Goal: Task Accomplishment & Management: Manage account settings

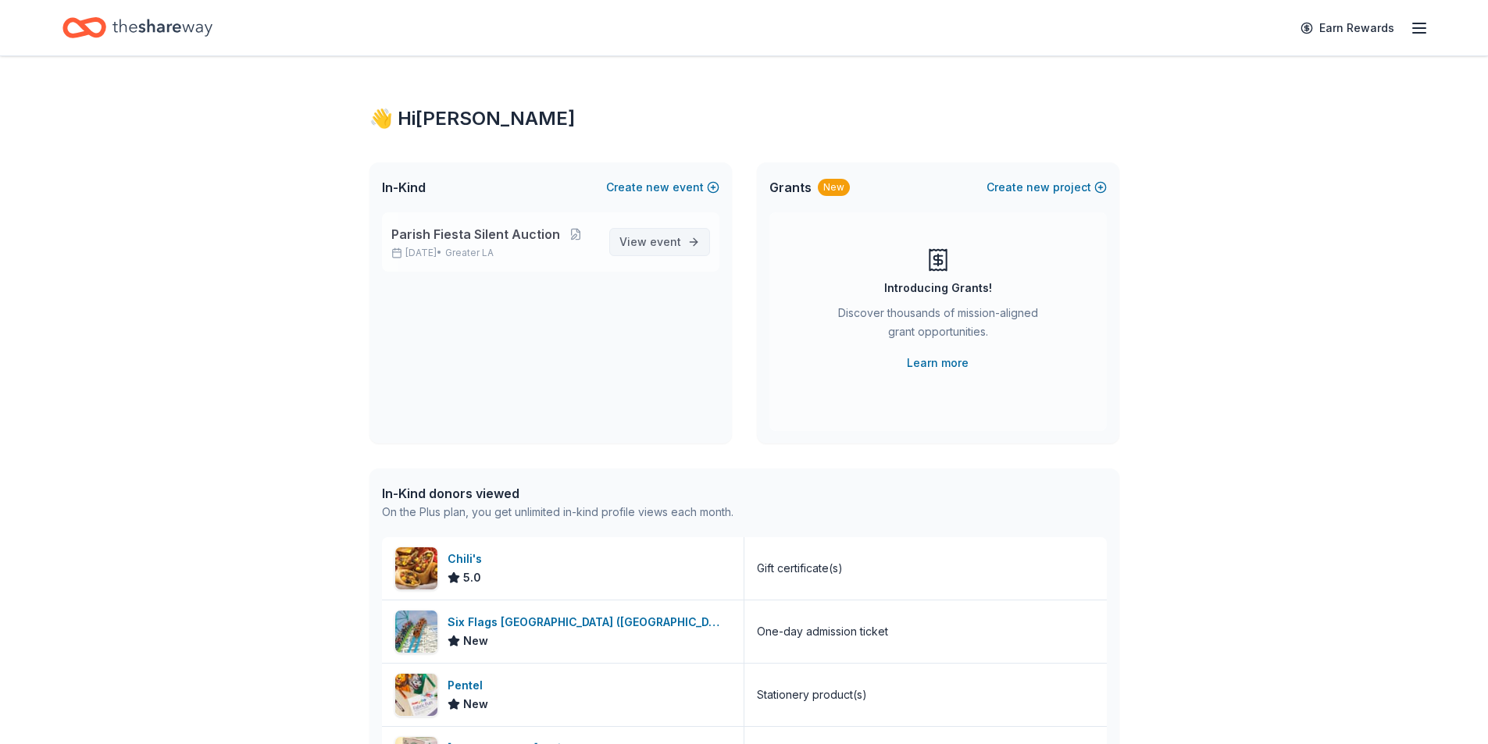
click at [668, 241] on span "event" at bounding box center [665, 241] width 31 height 13
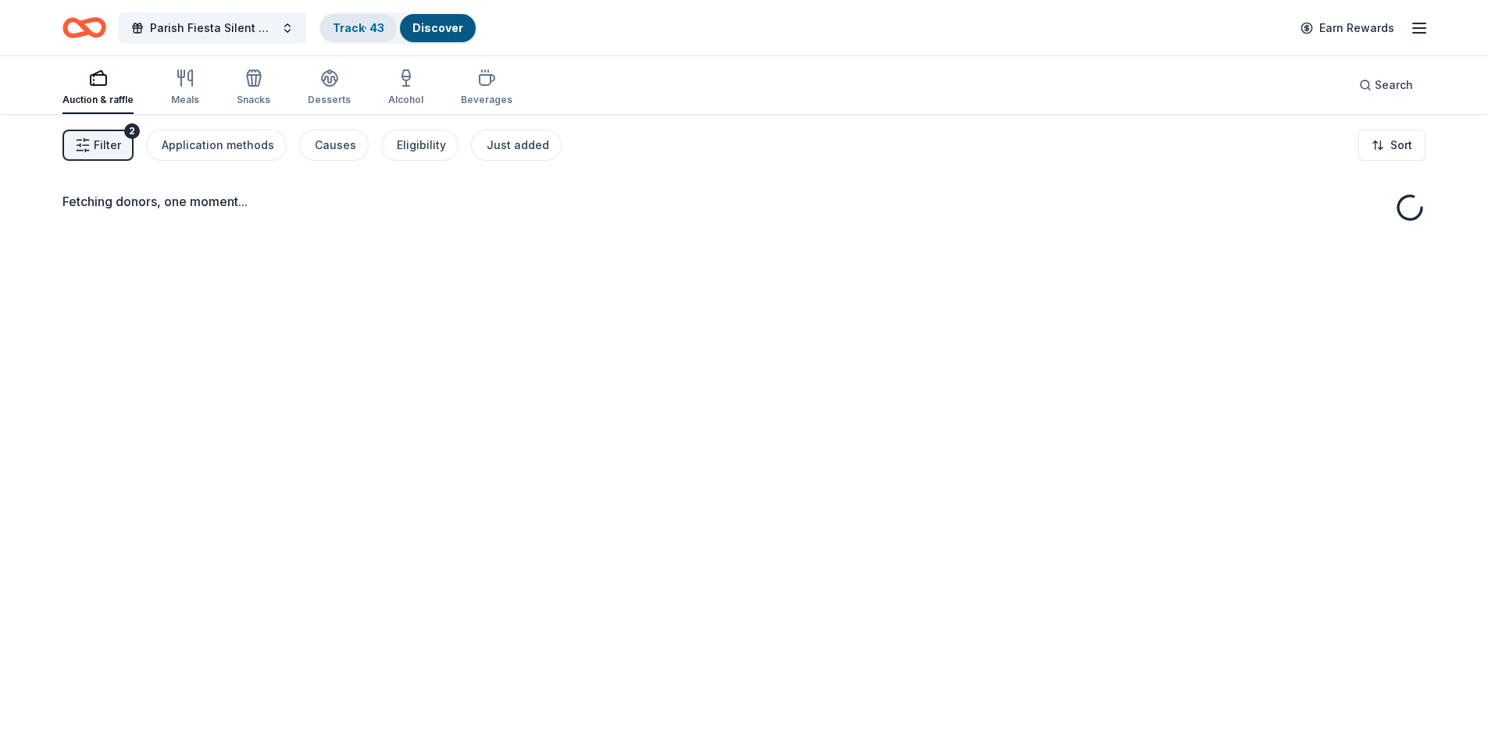
click at [343, 22] on link "Track · 43" at bounding box center [359, 27] width 52 height 13
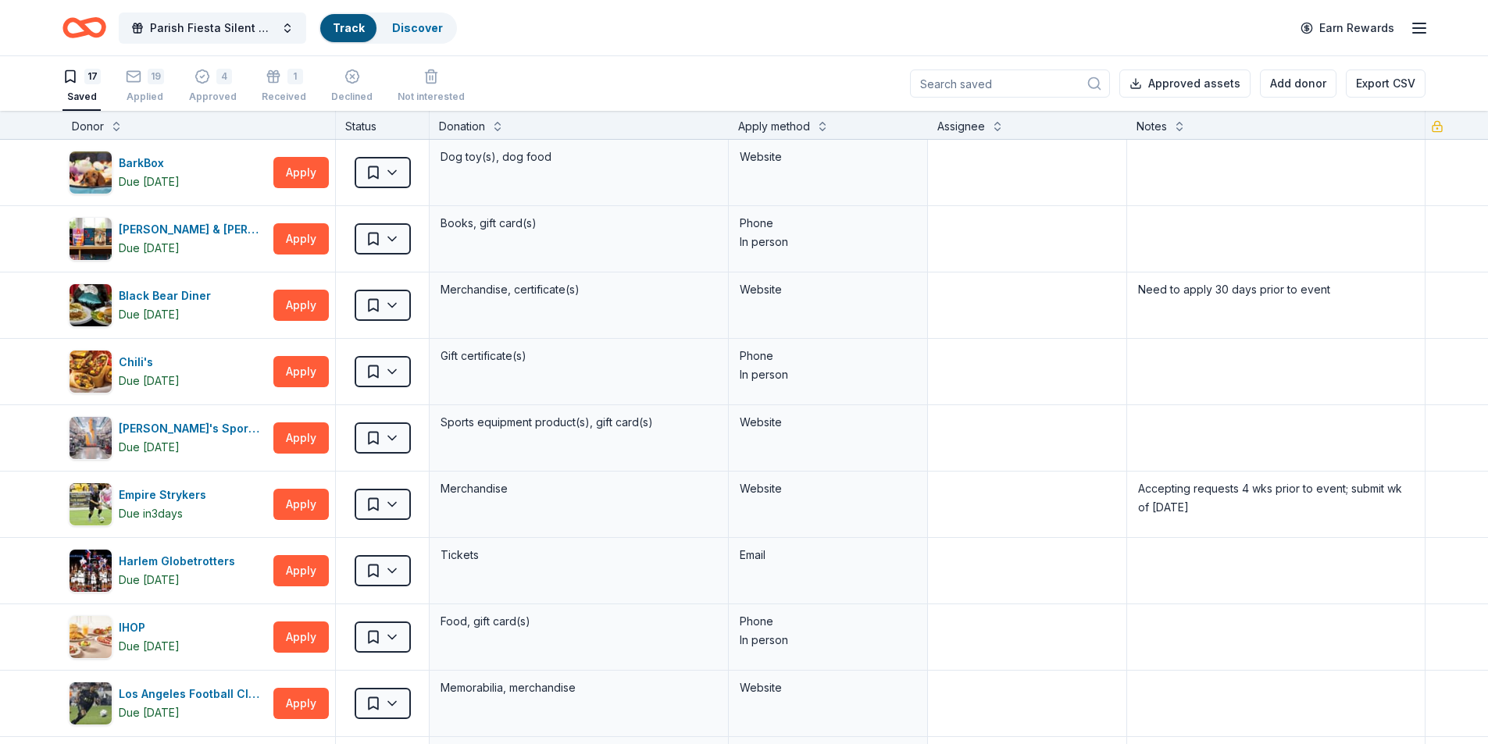
scroll to position [1, 0]
click at [354, 33] on link "Track" at bounding box center [348, 27] width 31 height 13
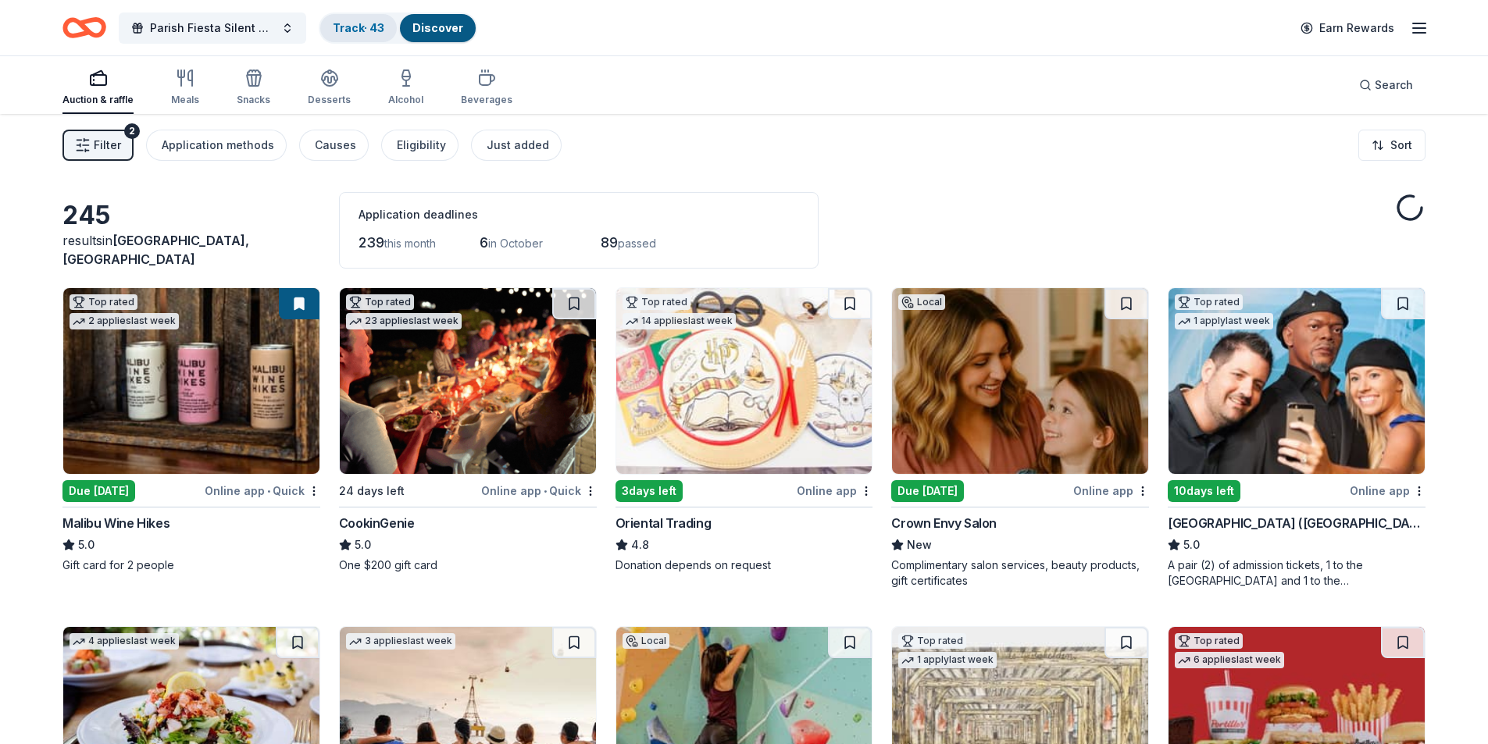
click at [354, 33] on link "Track · 43" at bounding box center [359, 27] width 52 height 13
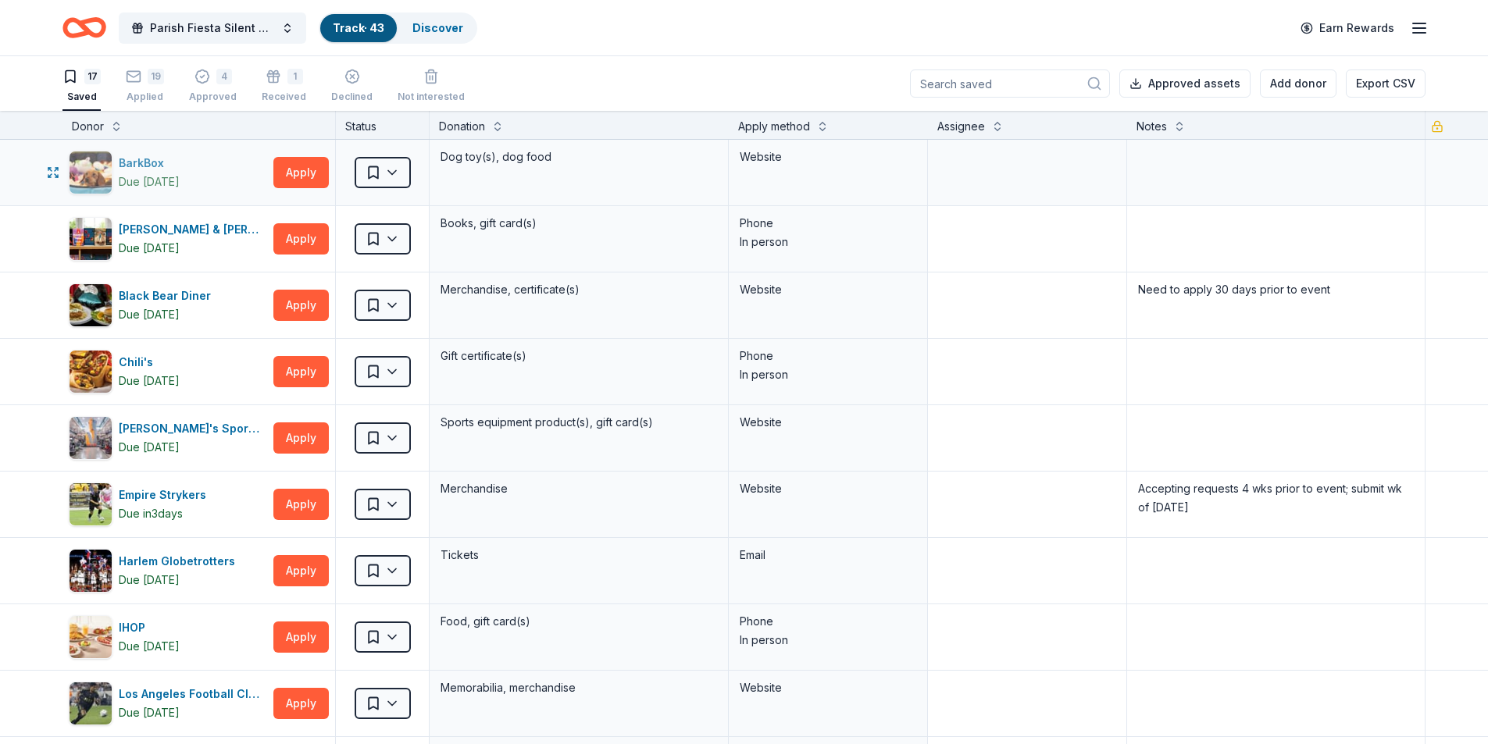
scroll to position [1, 0]
click at [379, 365] on html "Parish Fiesta Silent Auction Track · 43 Discover Earn Rewards 17 Saved 19 Appli…" at bounding box center [744, 371] width 1488 height 744
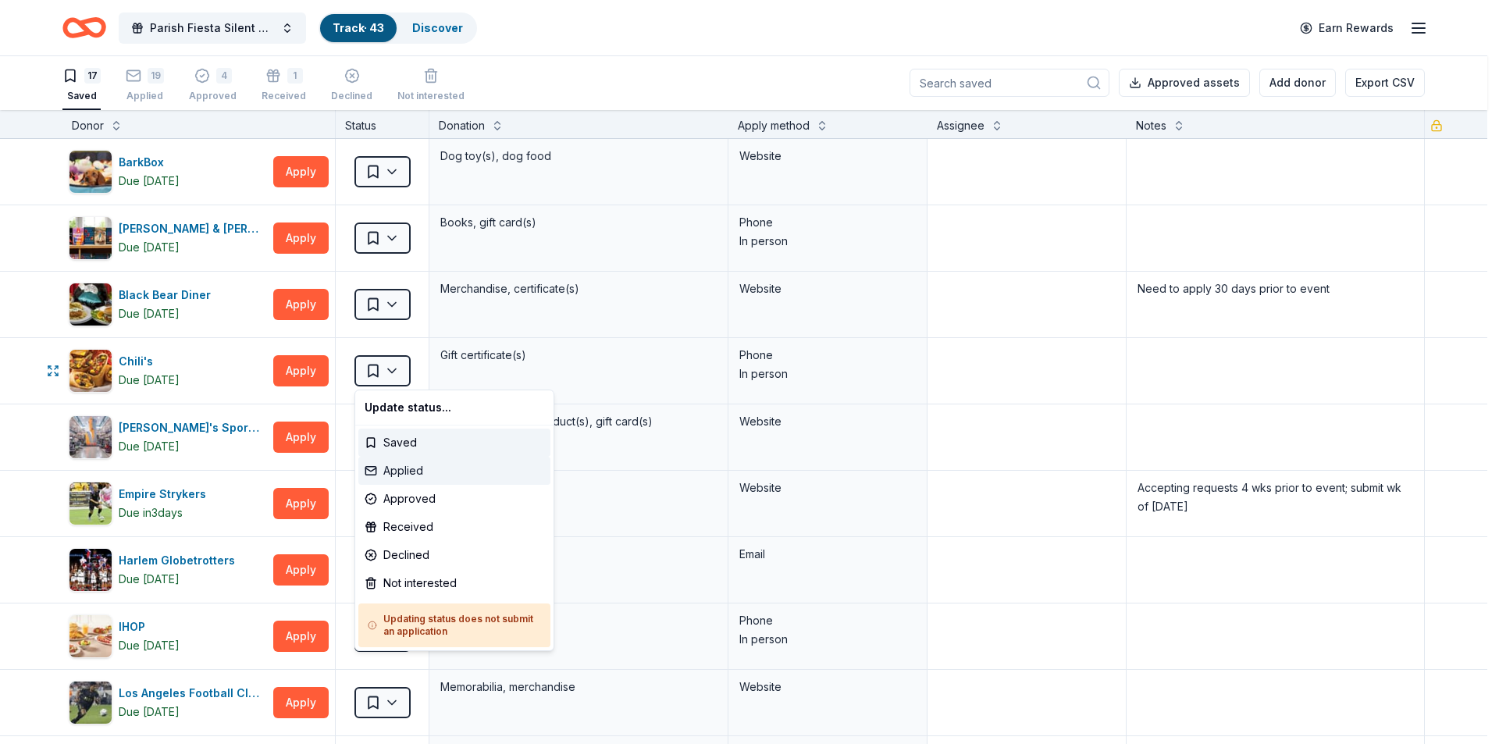
click at [403, 470] on div "Applied" at bounding box center [454, 471] width 192 height 28
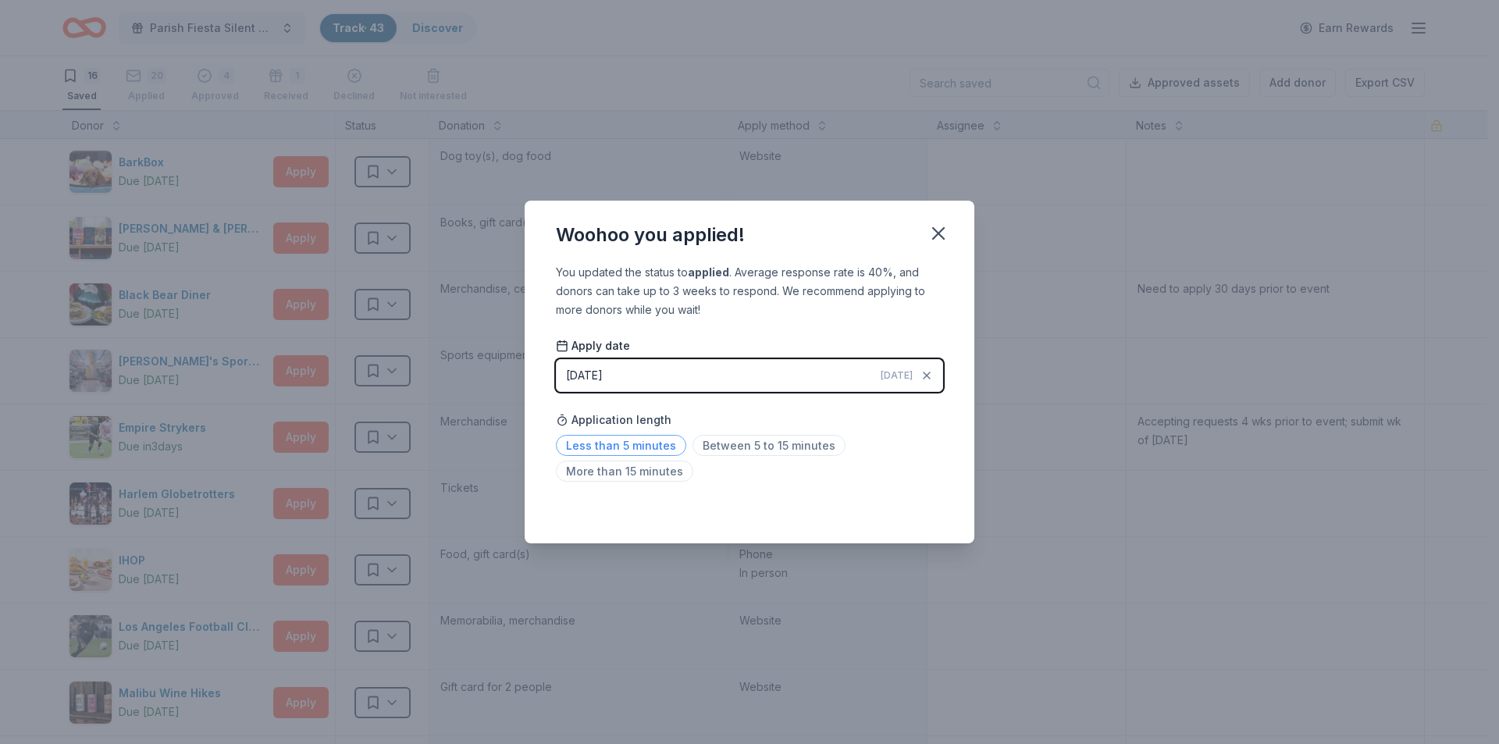
click at [639, 446] on span "Less than 5 minutes" at bounding box center [621, 445] width 130 height 21
click at [934, 239] on icon "button" at bounding box center [939, 234] width 22 height 22
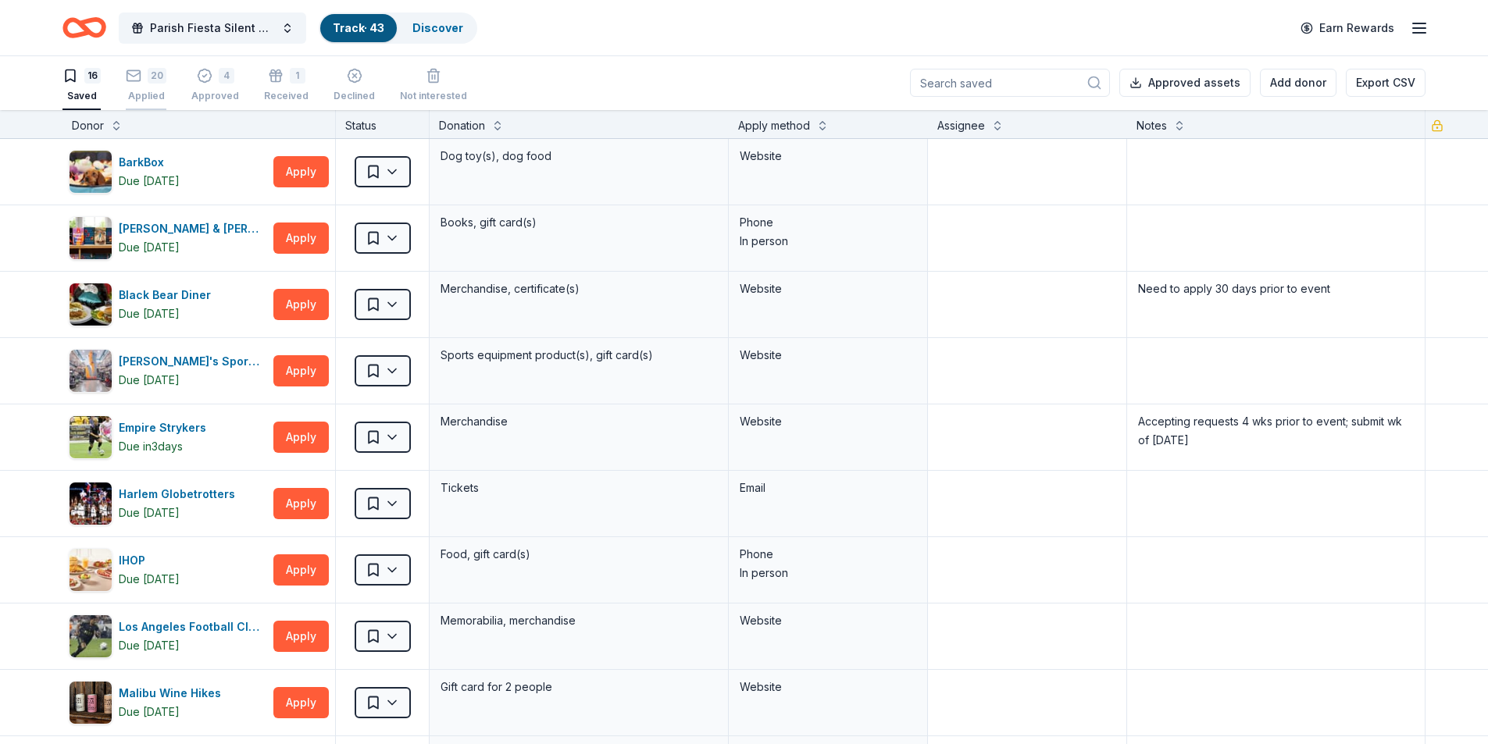
click at [153, 94] on div "Applied" at bounding box center [146, 87] width 41 height 12
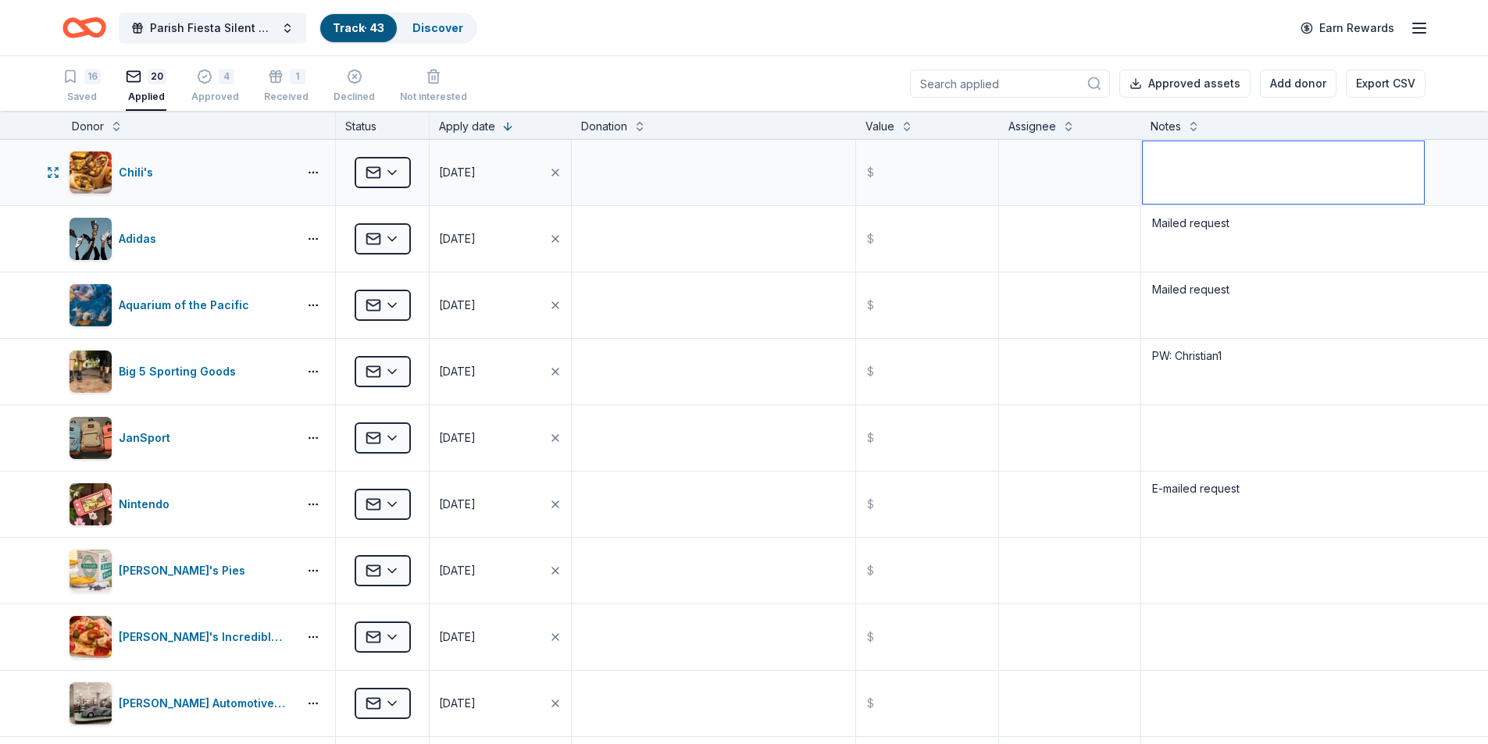
click at [1167, 172] on textarea at bounding box center [1283, 172] width 281 height 62
type textarea "Left with NM who will pass on to GM [DATE]."
click at [90, 94] on div "Saved" at bounding box center [81, 97] width 38 height 12
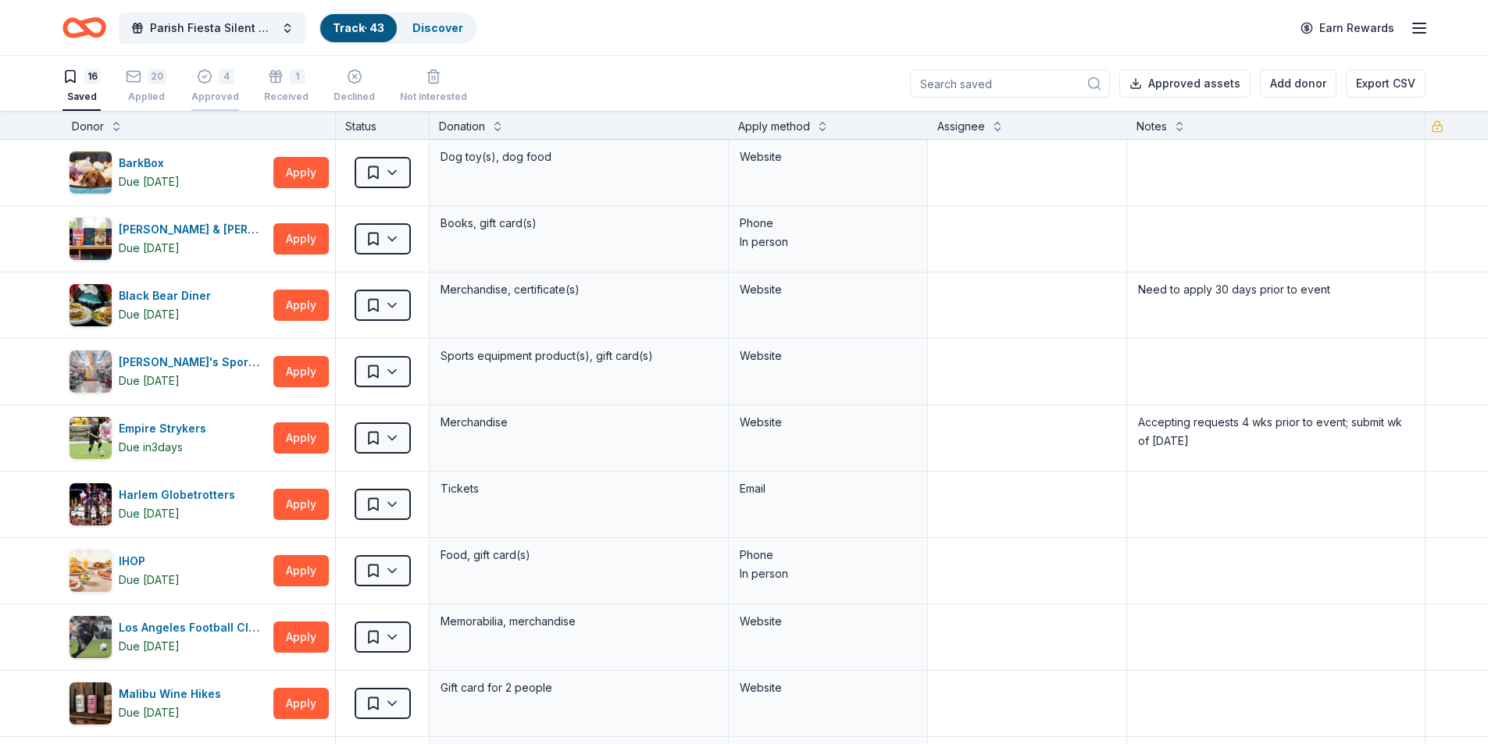
click at [216, 98] on div "Approved" at bounding box center [215, 97] width 48 height 12
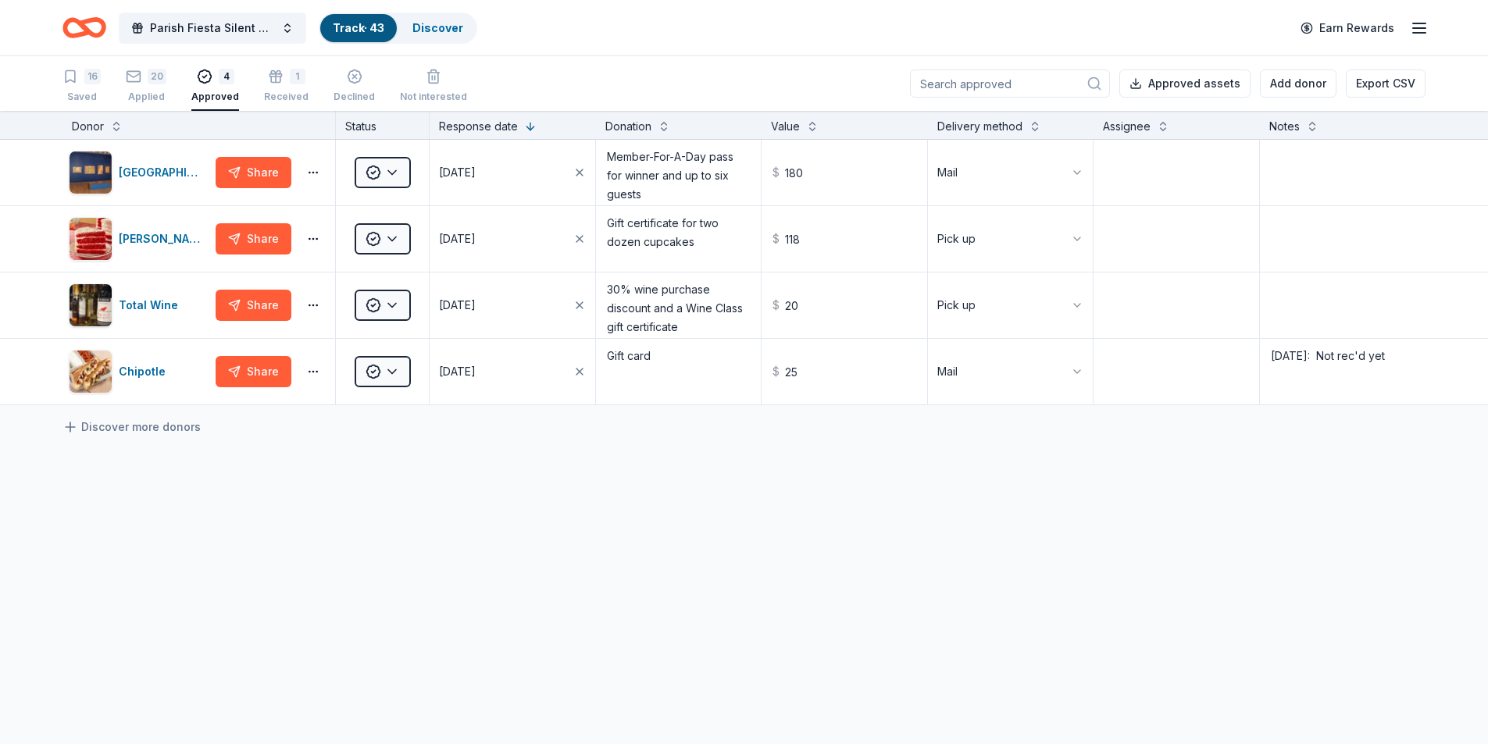
click at [1428, 30] on div "Parish Fiesta Silent Auction Track · 43 Discover Earn Rewards" at bounding box center [744, 27] width 1488 height 55
click at [1417, 30] on icon "button" at bounding box center [1419, 28] width 19 height 19
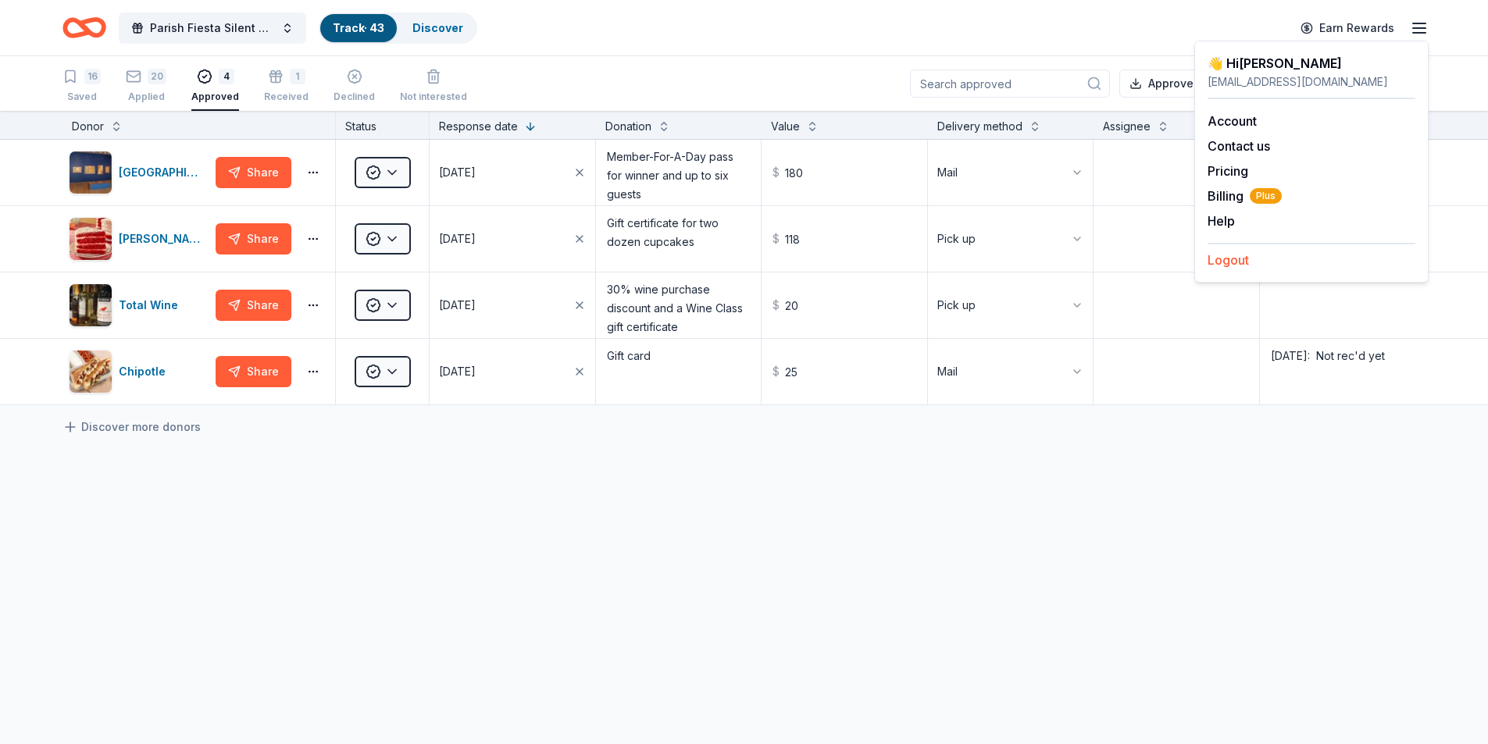
click at [1226, 257] on button "Logout" at bounding box center [1227, 260] width 41 height 19
